Goal: Task Accomplishment & Management: Use online tool/utility

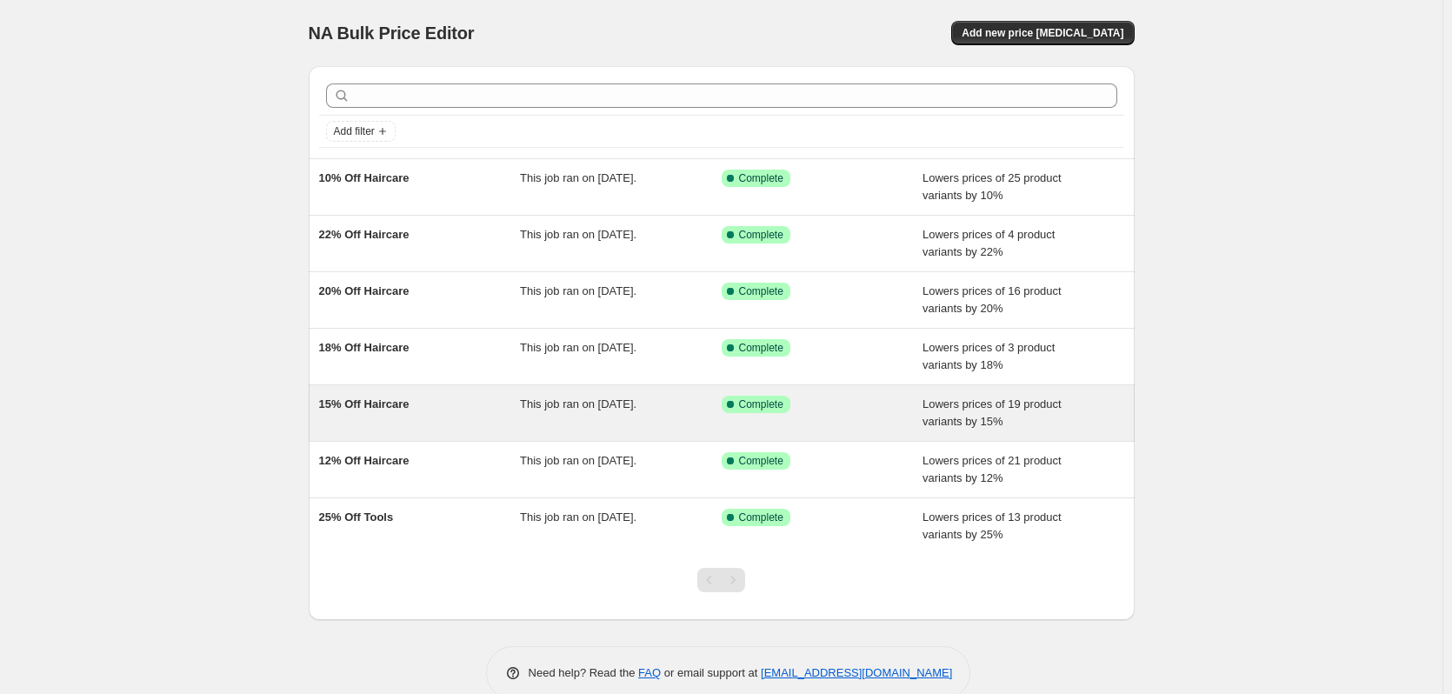
click at [561, 425] on div "This job ran on [DATE]." at bounding box center [621, 413] width 202 height 35
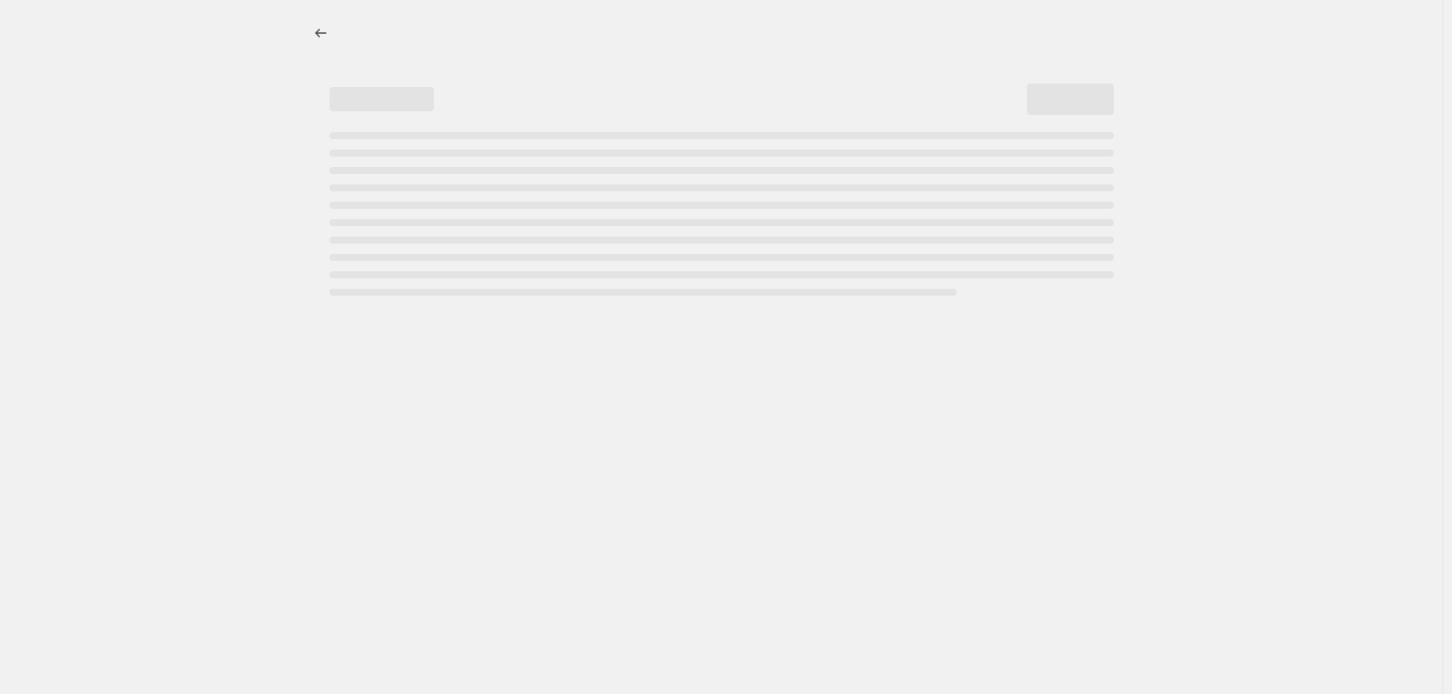
select select "percentage"
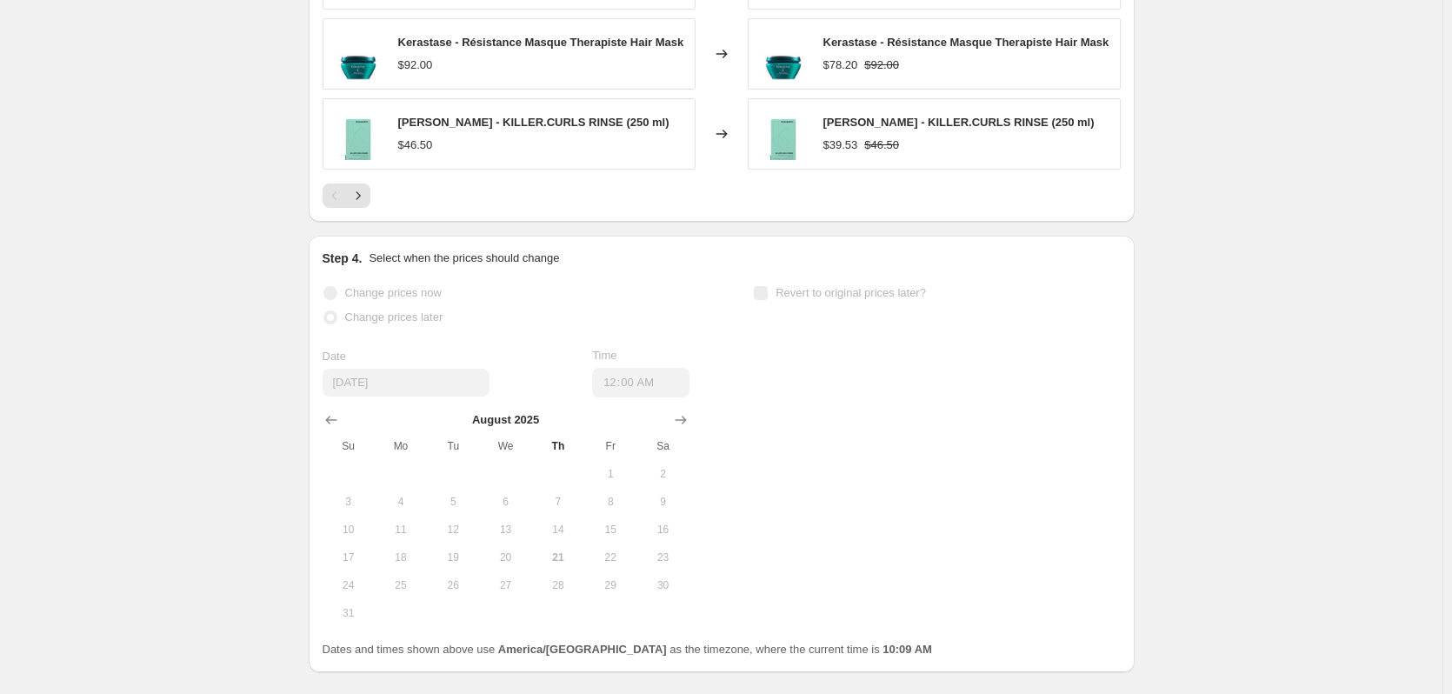
scroll to position [1562, 0]
